Goal: Communication & Community: Answer question/provide support

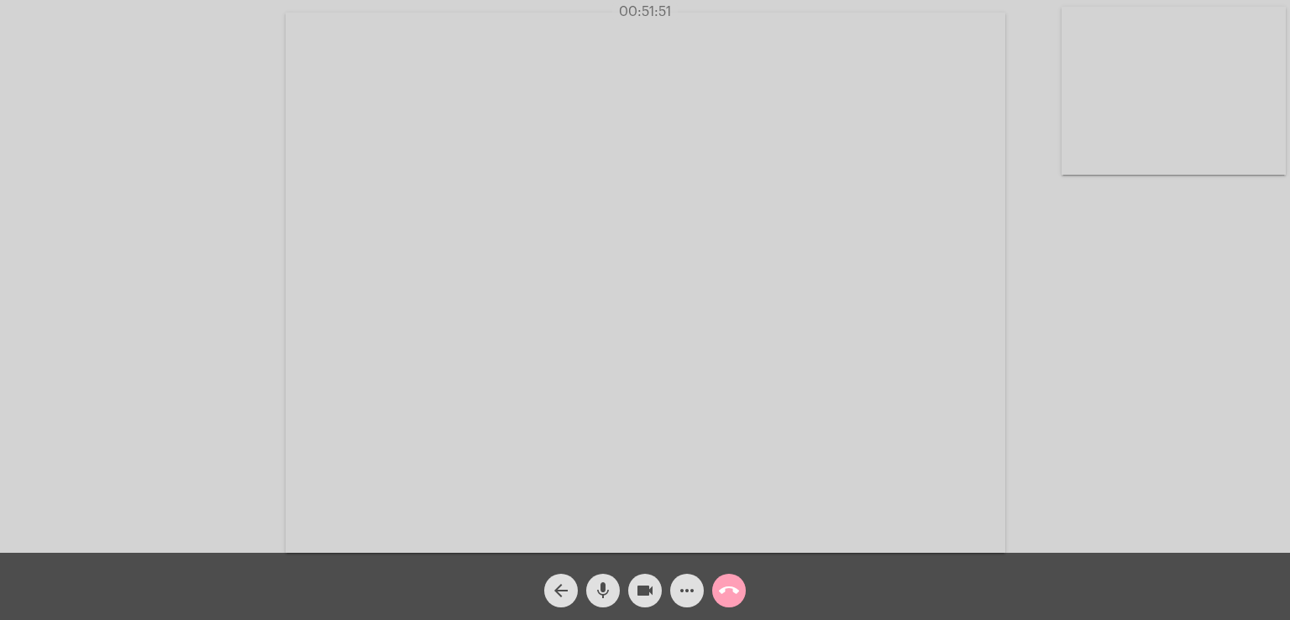
click at [735, 584] on mat-icon "call_end" at bounding box center [729, 590] width 20 height 20
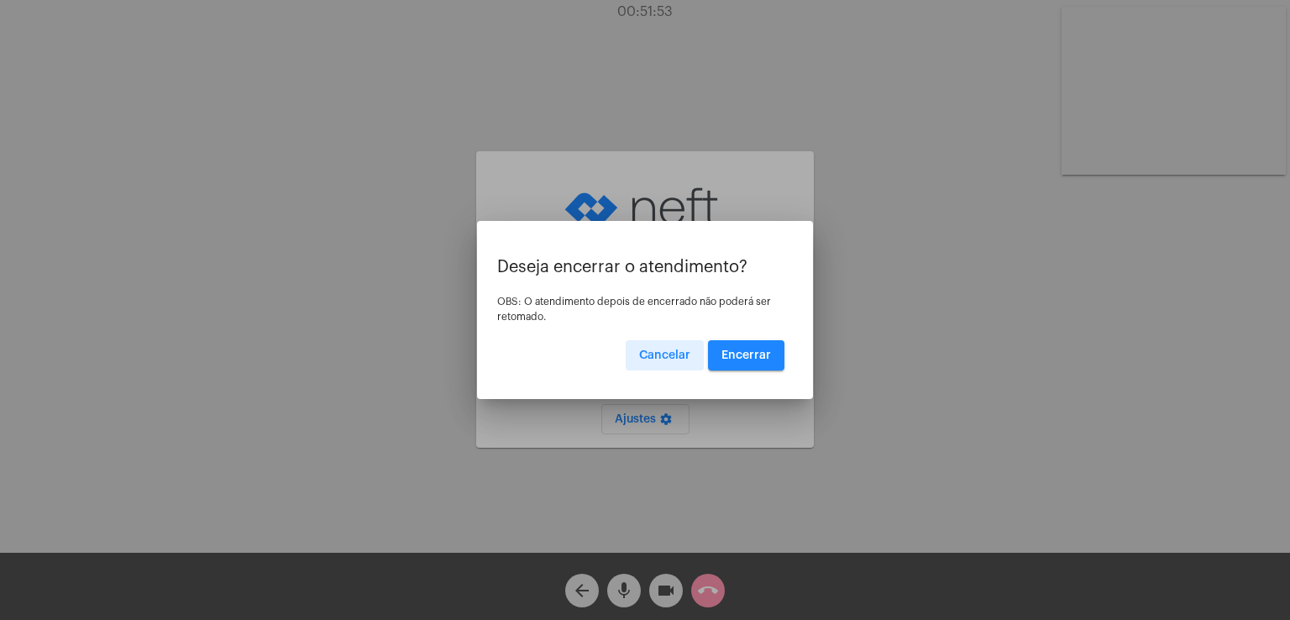
click at [730, 353] on span "Encerrar" at bounding box center [746, 355] width 50 height 12
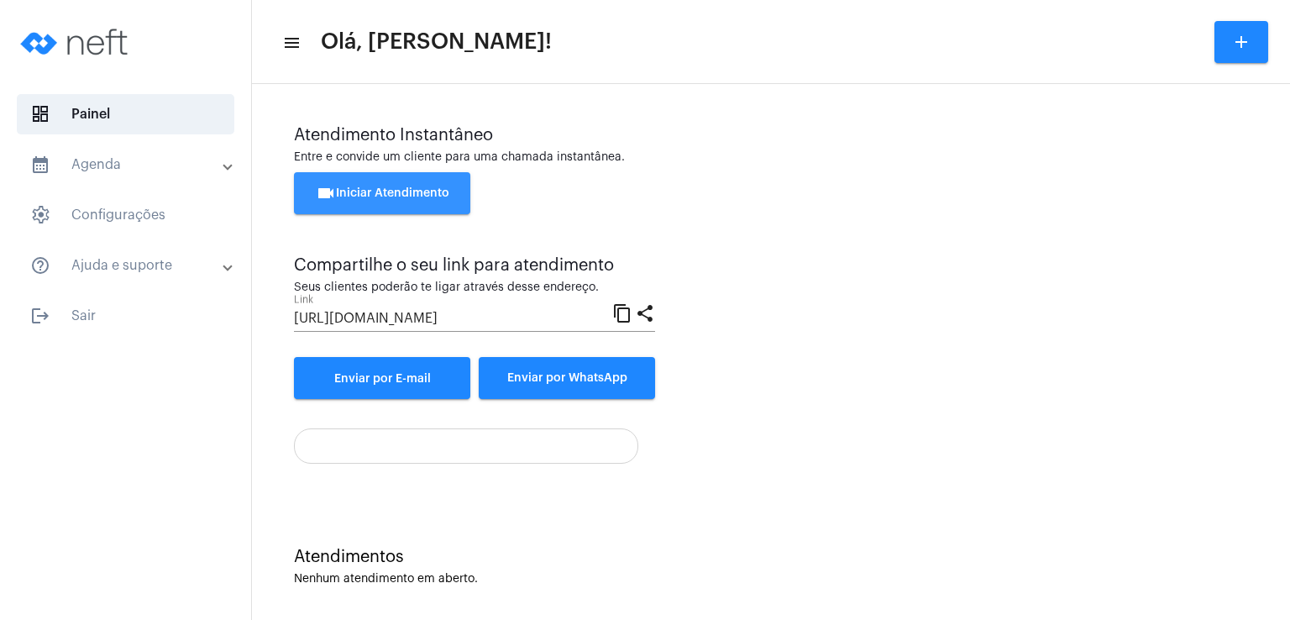
click at [327, 199] on mat-icon "videocam" at bounding box center [326, 193] width 20 height 20
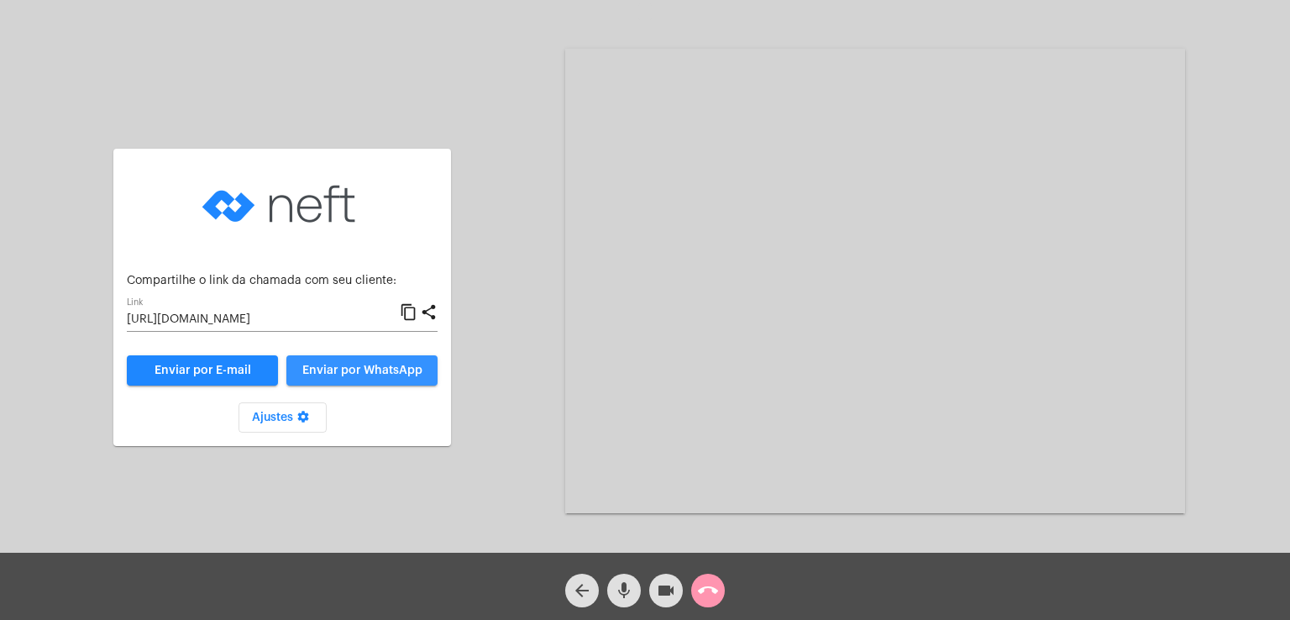
click at [344, 369] on span "Enviar por WhatsApp" at bounding box center [362, 370] width 120 height 12
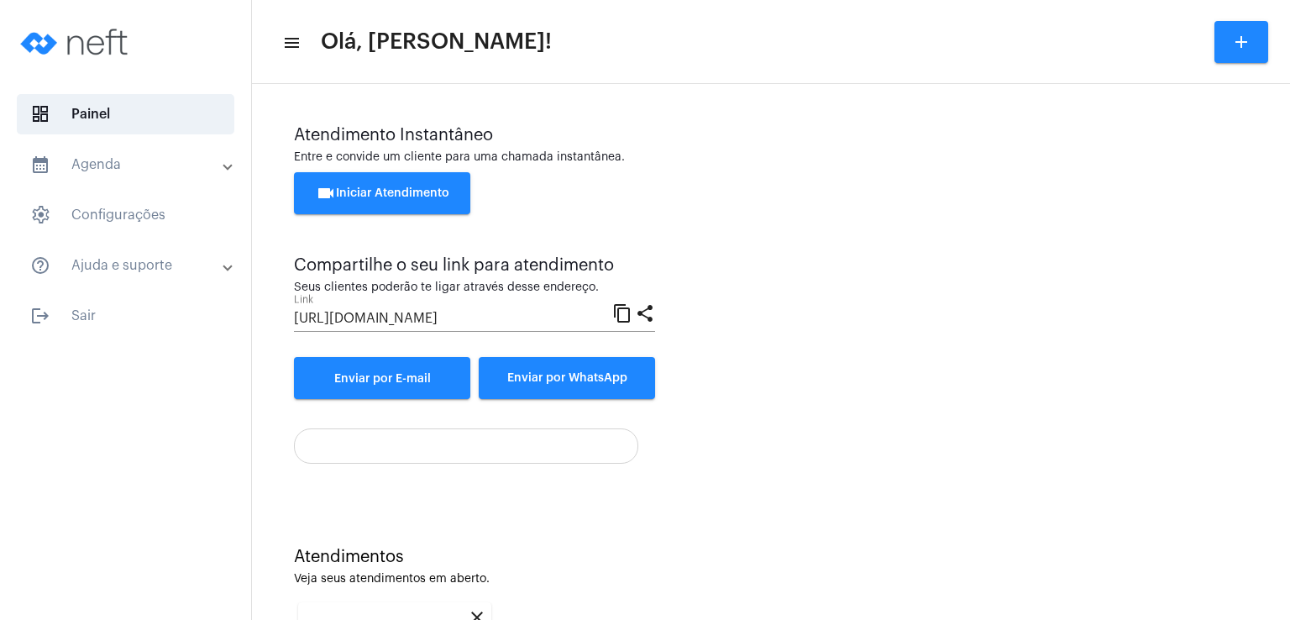
scroll to position [224, 0]
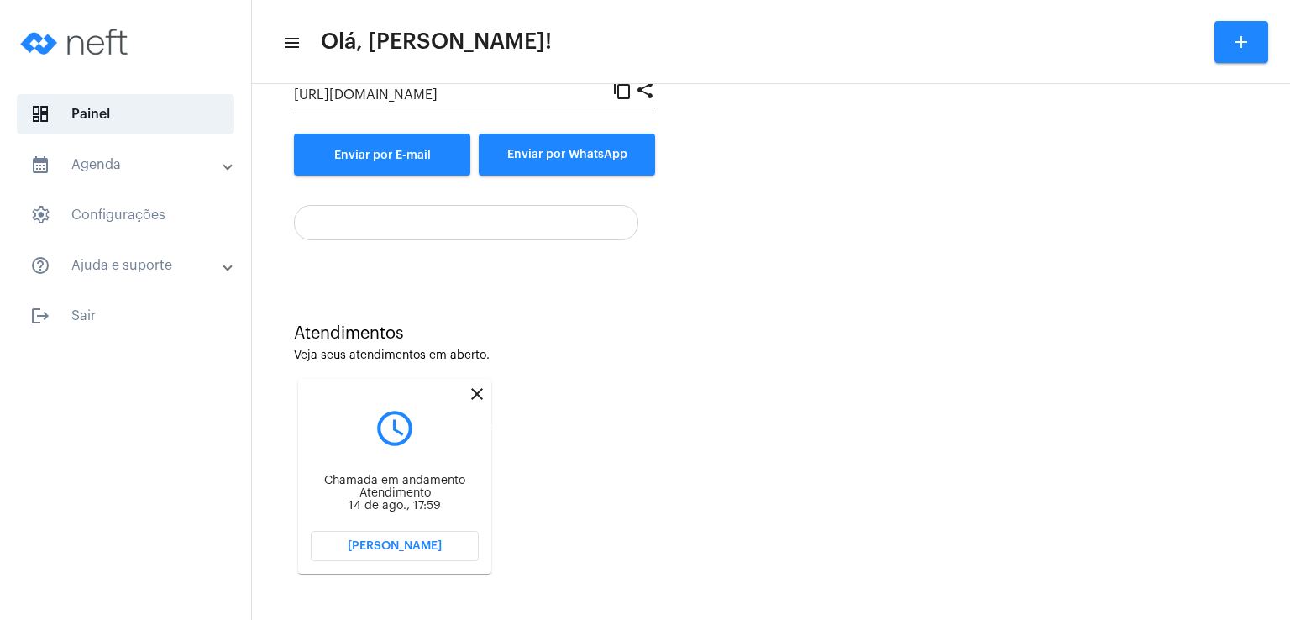
click at [479, 390] on mat-icon "close" at bounding box center [477, 394] width 20 height 20
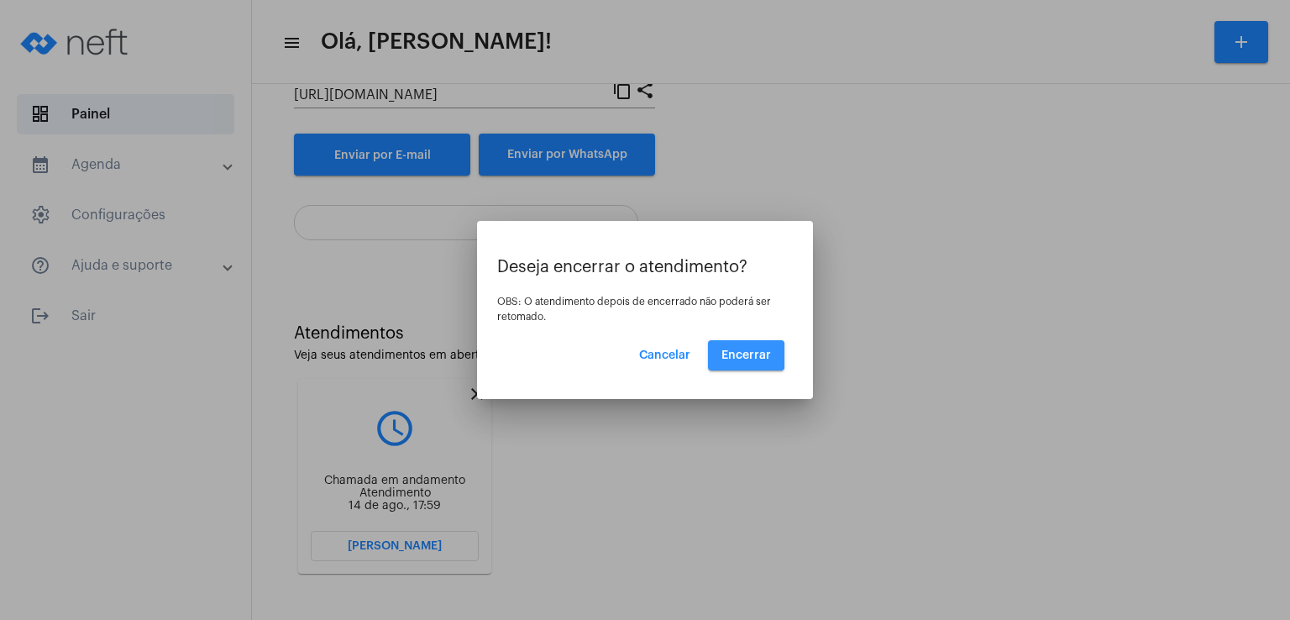
click at [730, 354] on span "Encerrar" at bounding box center [746, 355] width 50 height 12
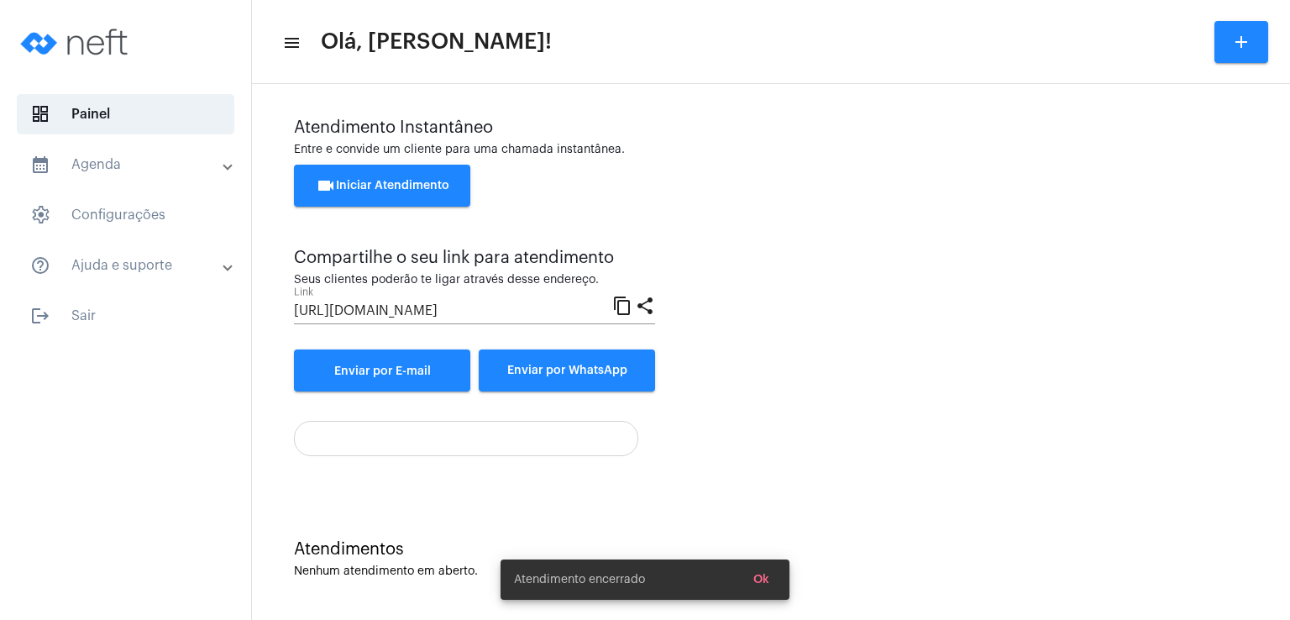
scroll to position [8, 0]
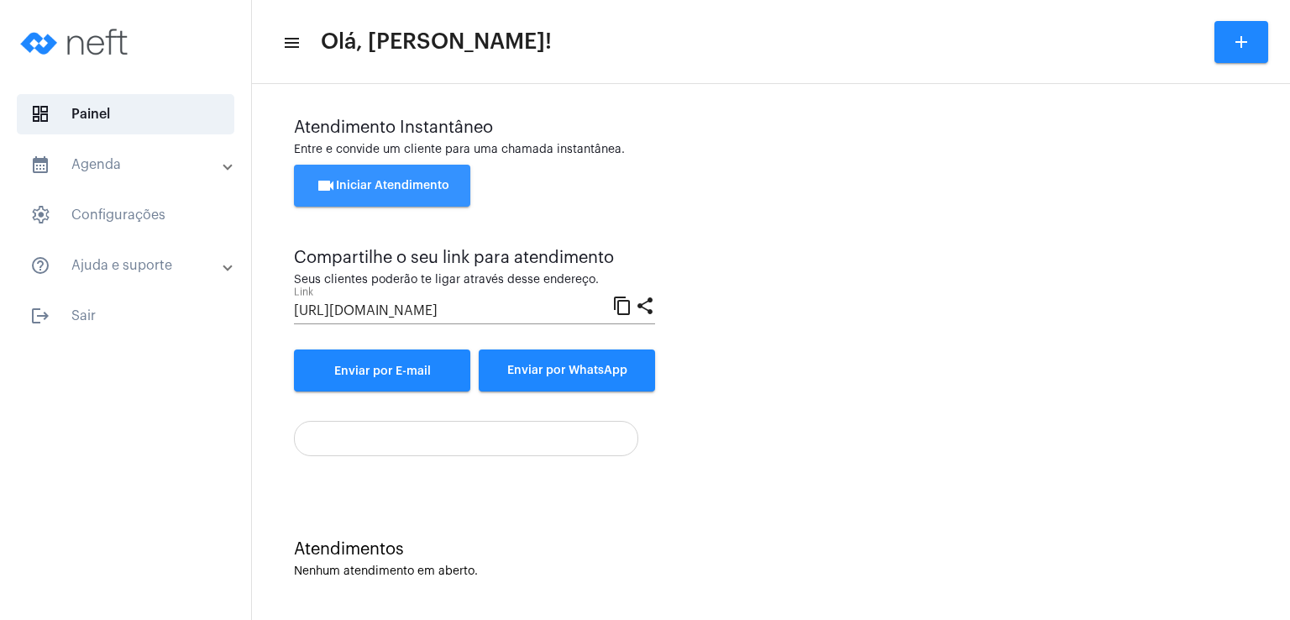
click at [388, 180] on span "videocam Iniciar Atendimento" at bounding box center [383, 186] width 134 height 12
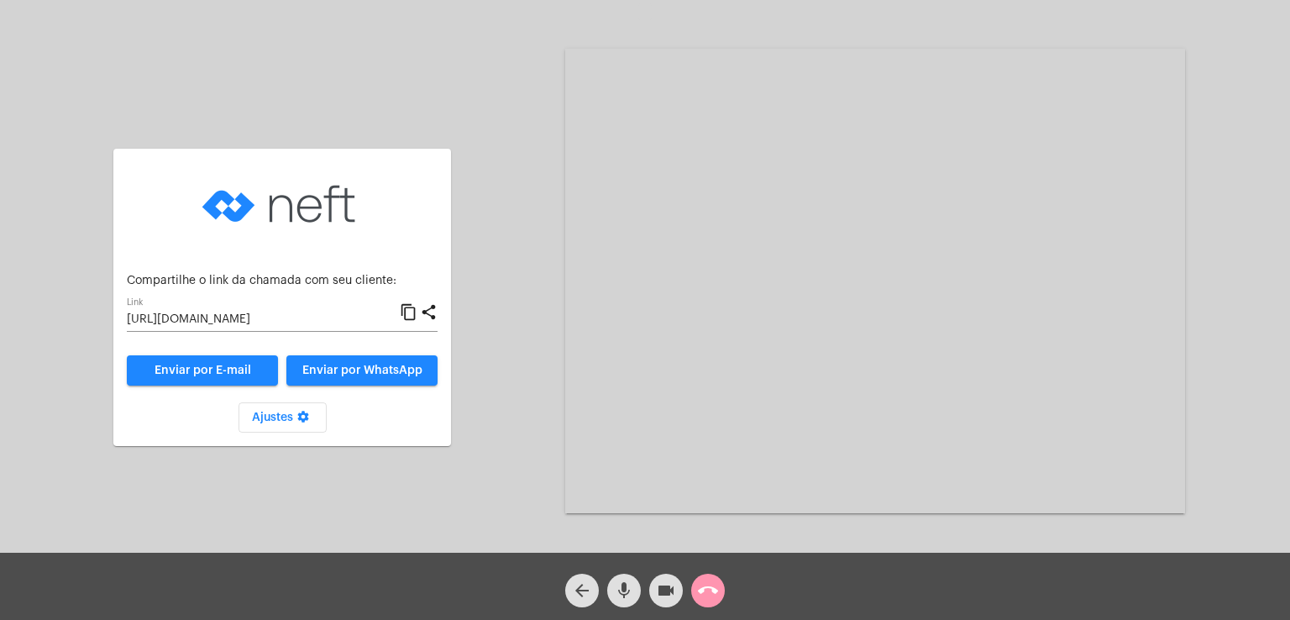
click at [406, 367] on span "Enviar por WhatsApp" at bounding box center [362, 370] width 120 height 12
